Goal: Find specific page/section: Find specific page/section

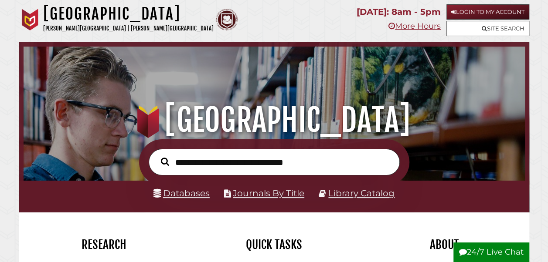
scroll to position [166, 497]
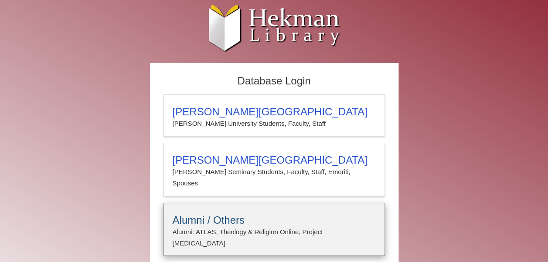
click at [286, 214] on h3 "Alumni / Others" at bounding box center [273, 220] width 203 height 12
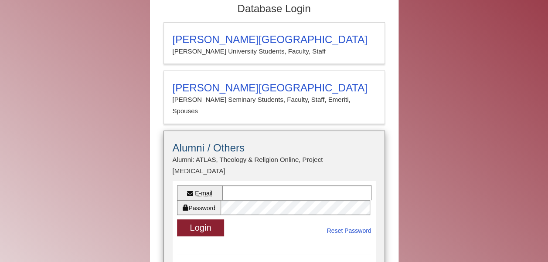
scroll to position [87, 0]
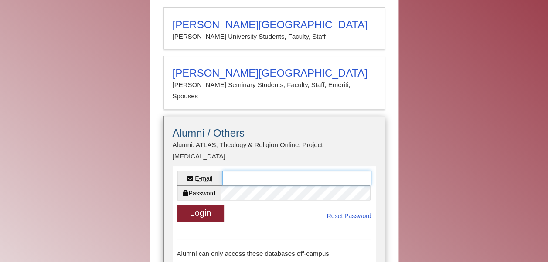
click at [270, 171] on input "E-mail" at bounding box center [296, 178] width 149 height 15
type input "**********"
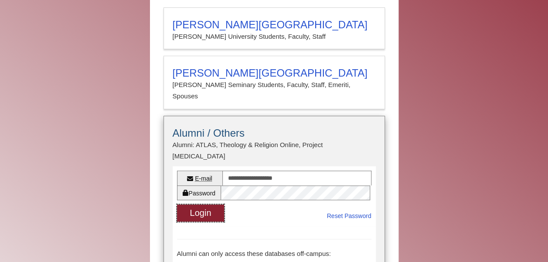
click at [206, 205] on button "Login" at bounding box center [200, 213] width 47 height 17
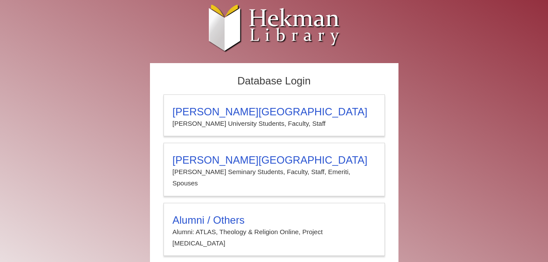
scroll to position [14, 0]
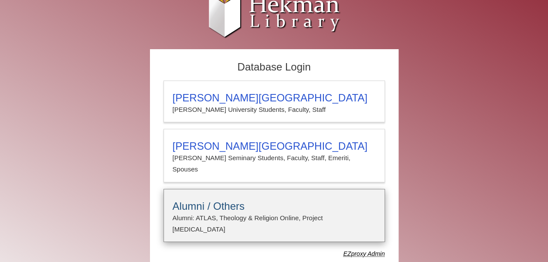
click at [222, 200] on h3 "Alumni / Others" at bounding box center [273, 206] width 203 height 12
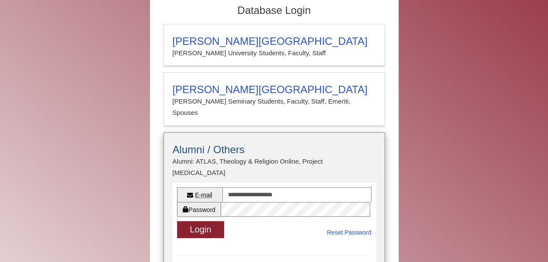
scroll to position [101, 0]
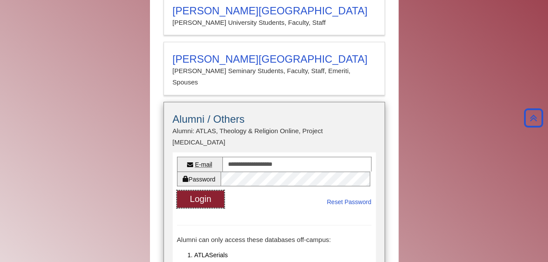
click at [200, 191] on button "Login" at bounding box center [200, 199] width 47 height 17
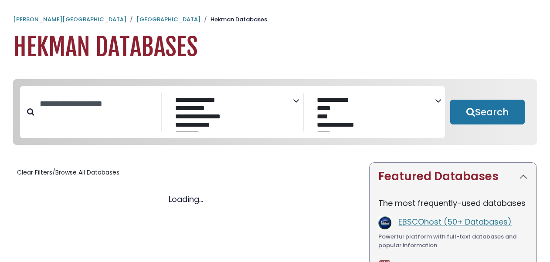
select select "Database Subject Filter"
select select "Database Vendors Filter"
select select "Database Subject Filter"
select select "Database Vendors Filter"
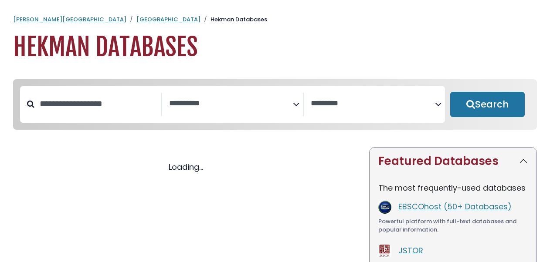
select select "Database Subject Filter"
select select "Database Vendors Filter"
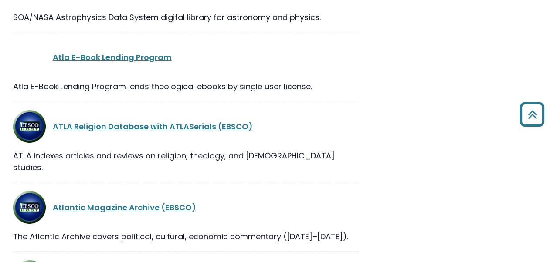
scroll to position [2309, 0]
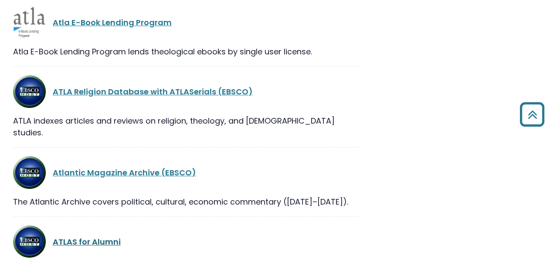
click at [99, 237] on link "ATLAS for Alumni" at bounding box center [87, 242] width 68 height 11
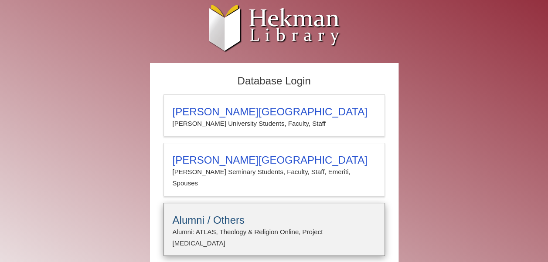
click at [196, 227] on p "Alumni: ATLAS, Theology & Religion Online, Project [MEDICAL_DATA]" at bounding box center [273, 238] width 203 height 23
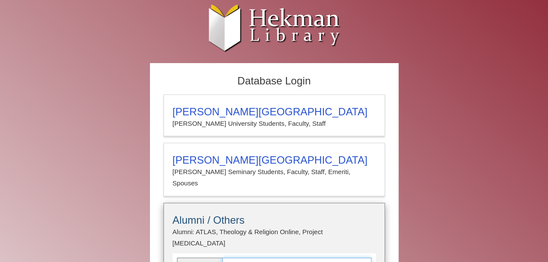
click at [273, 258] on input "E-mail" at bounding box center [296, 265] width 149 height 15
type input "**********"
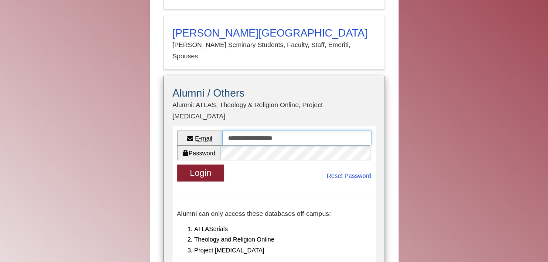
scroll to position [131, 0]
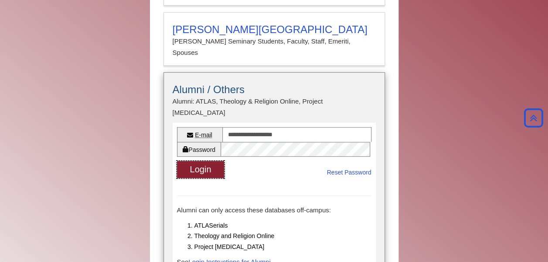
click at [190, 161] on button "Login" at bounding box center [200, 169] width 47 height 17
